Goal: Navigation & Orientation: Find specific page/section

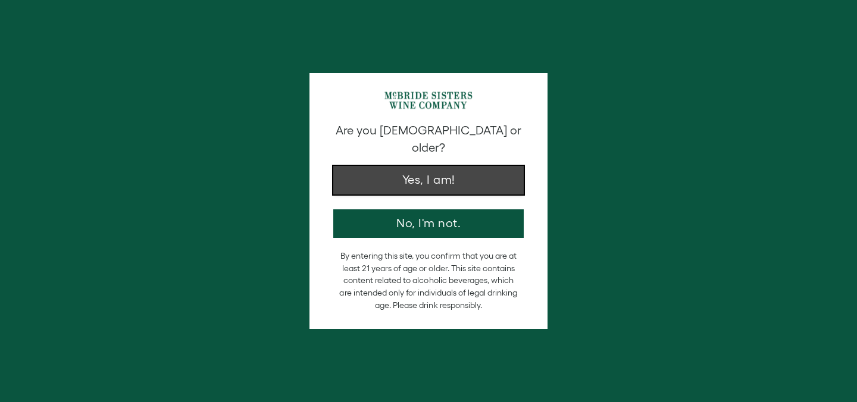
click at [392, 166] on button "Yes, I am!" at bounding box center [428, 180] width 190 height 29
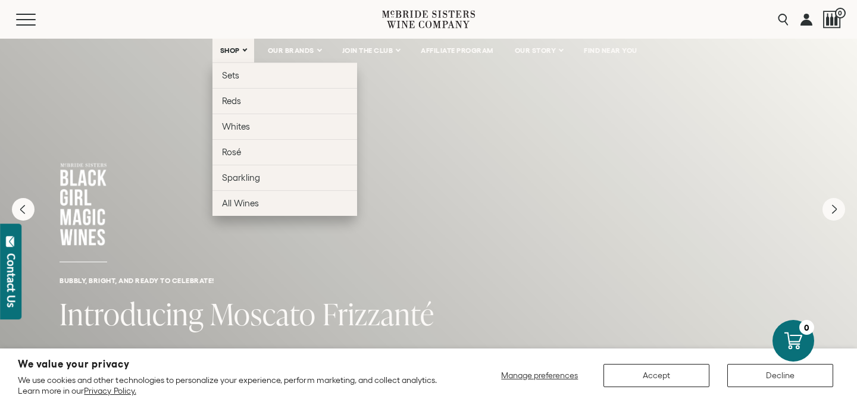
click at [236, 56] on link "SHOP" at bounding box center [234, 51] width 42 height 24
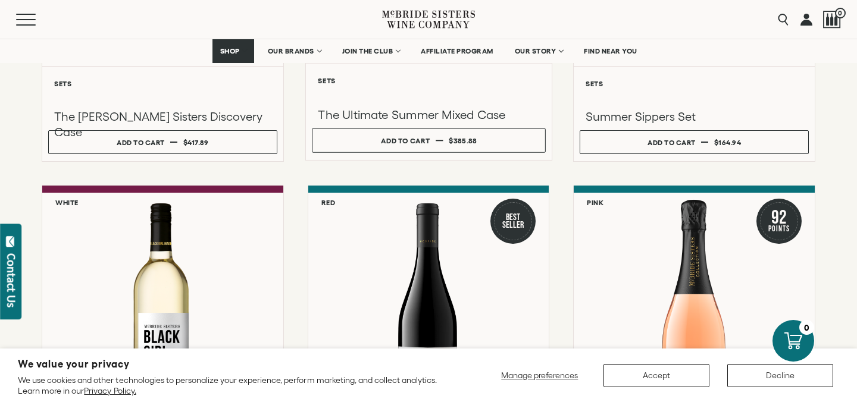
scroll to position [260, 0]
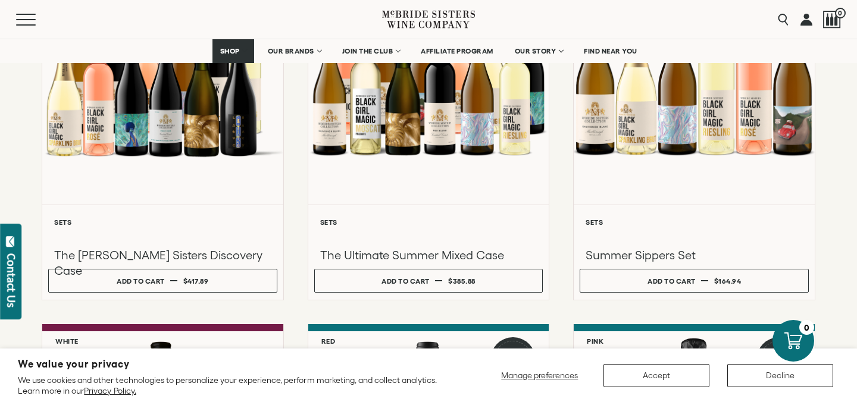
click at [386, 21] on icon at bounding box center [428, 19] width 93 height 34
